Goal: Navigation & Orientation: Find specific page/section

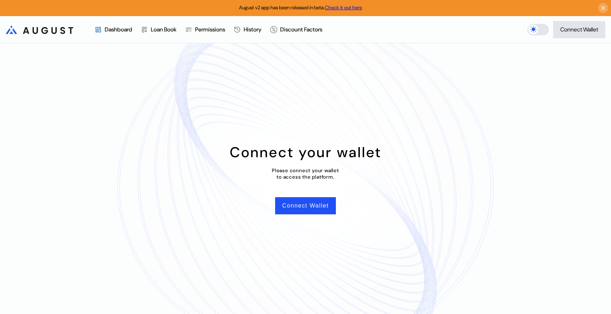
click at [125, 29] on div "Dashboard" at bounding box center [119, 30] width 28 height 8
click at [123, 30] on div "Dashboard" at bounding box center [119, 30] width 28 height 8
click at [300, 203] on button "Connect Wallet" at bounding box center [305, 205] width 61 height 17
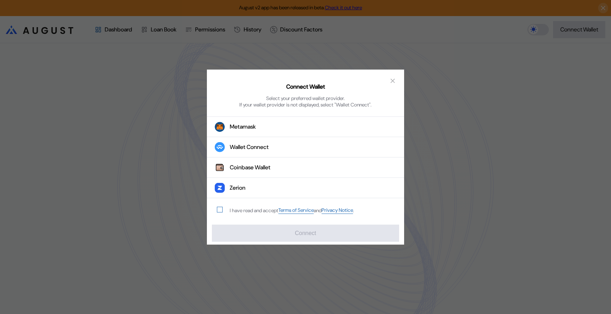
click at [218, 210] on span "modal" at bounding box center [219, 209] width 5 height 5
click at [248, 191] on button "Zerion" at bounding box center [305, 188] width 197 height 20
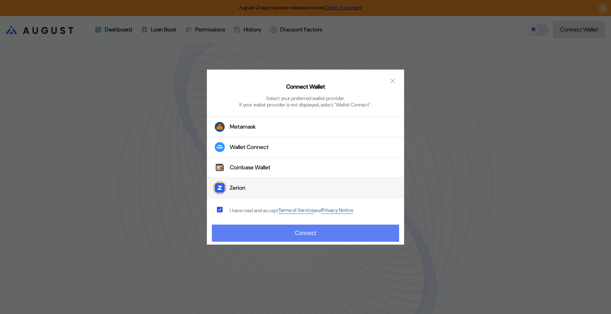
click at [306, 232] on button "Connect" at bounding box center [305, 233] width 187 height 17
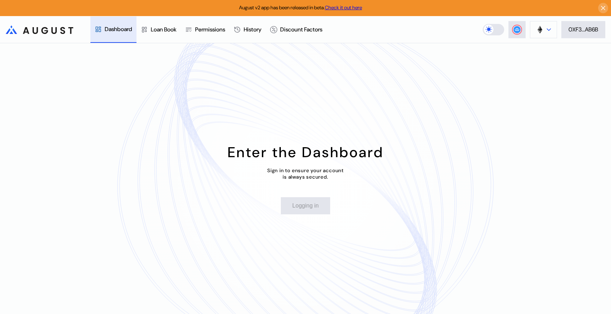
click at [533, 33] on button at bounding box center [543, 29] width 27 height 17
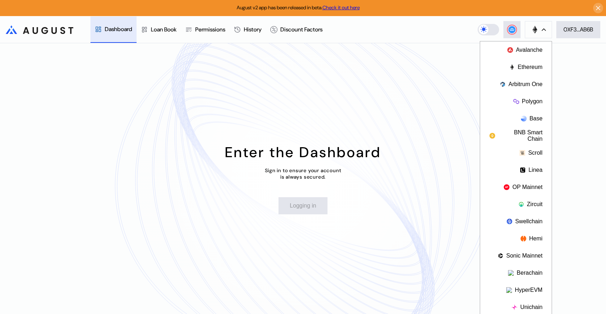
click at [399, 51] on div "Enter the Dashboard Sign in to ensure your account is always secured. Logging in" at bounding box center [303, 178] width 606 height 271
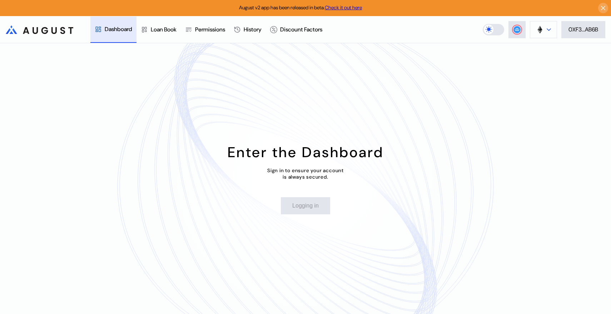
click at [545, 33] on button at bounding box center [543, 29] width 27 height 17
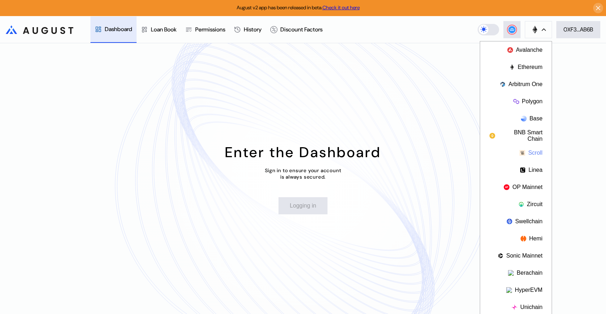
scroll to position [2, 0]
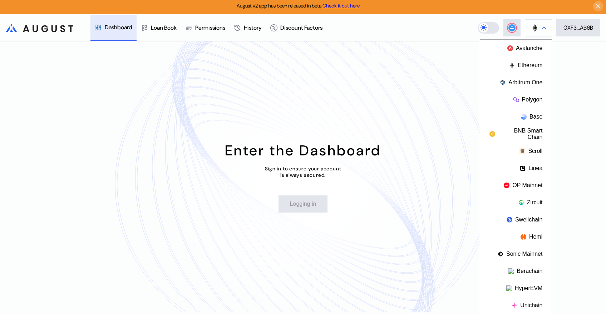
click at [540, 36] on button at bounding box center [538, 27] width 27 height 17
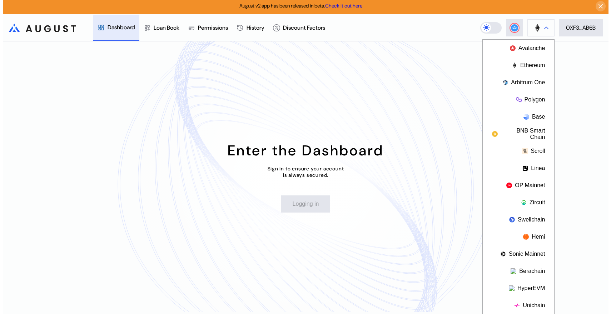
scroll to position [0, 0]
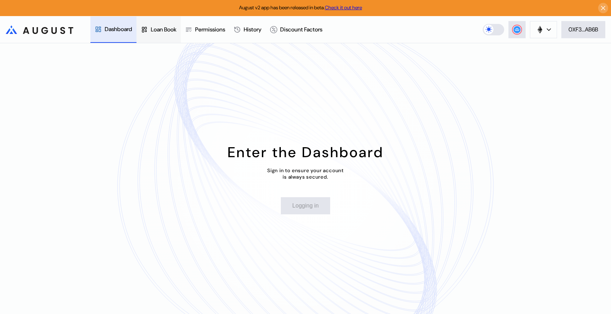
click at [169, 28] on div "Loan Book" at bounding box center [164, 30] width 26 height 8
click at [169, 30] on div "Loan Book" at bounding box center [164, 29] width 26 height 8
click at [220, 33] on div "Permissions" at bounding box center [210, 30] width 30 height 8
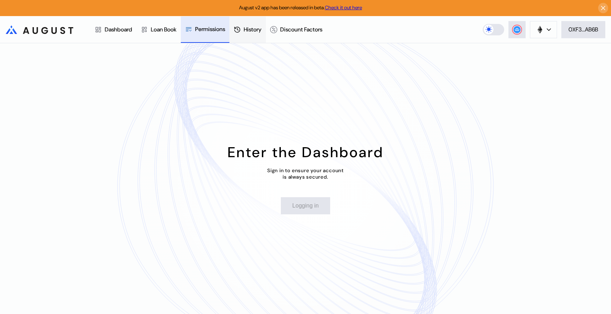
click at [252, 29] on div "History" at bounding box center [253, 30] width 18 height 8
click at [317, 30] on div "Discount Factors" at bounding box center [301, 30] width 42 height 8
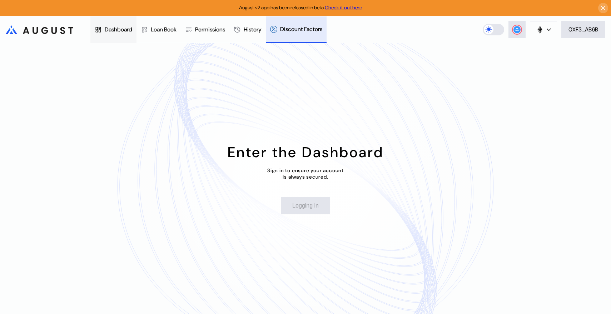
click at [116, 31] on div "Dashboard" at bounding box center [119, 30] width 28 height 8
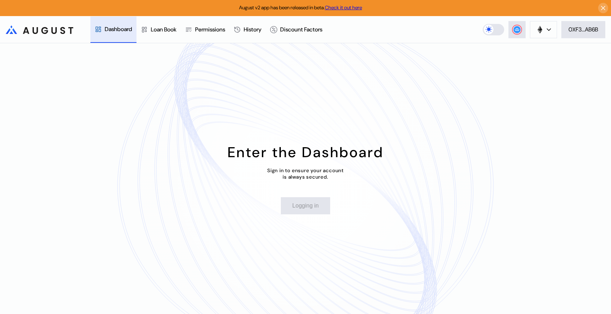
click at [72, 31] on icon ".cls-1 { fill: url(#radial-gradient); } .cls-1, .cls-2 { stroke-width: 0px; } .…" at bounding box center [40, 29] width 68 height 9
